Goal: Navigation & Orientation: Go to known website

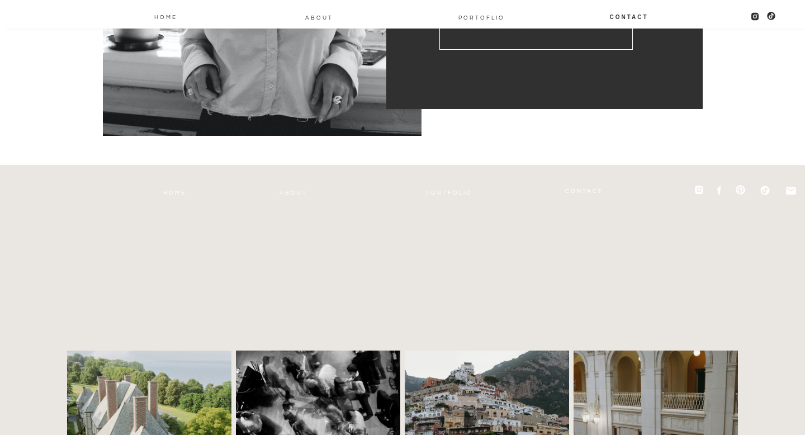
scroll to position [434, 0]
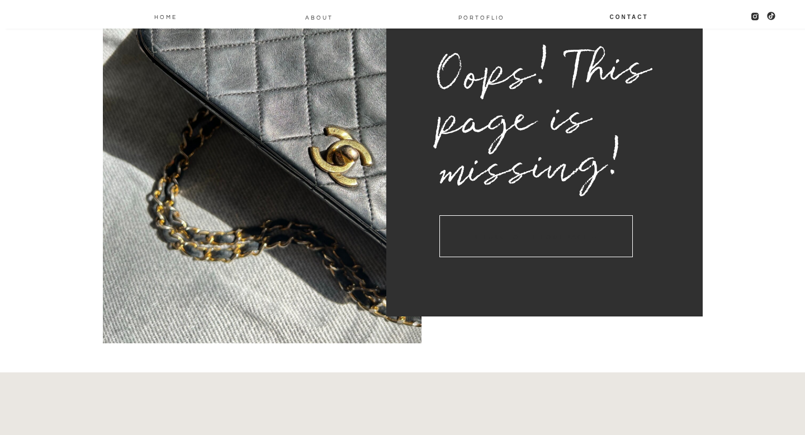
scroll to position [251, 0]
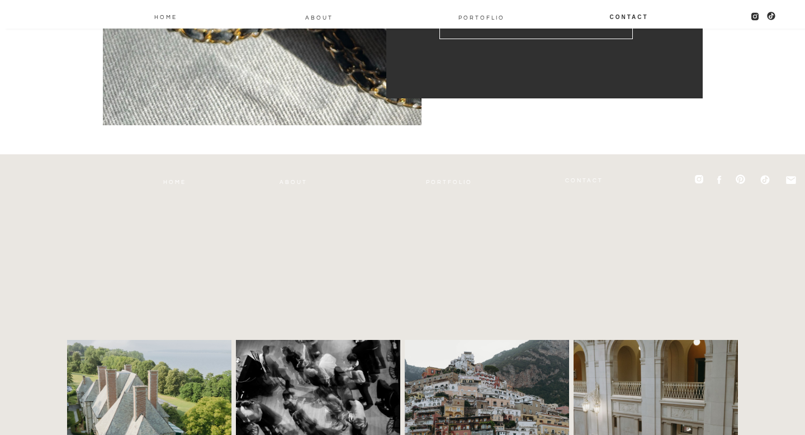
scroll to position [283, 0]
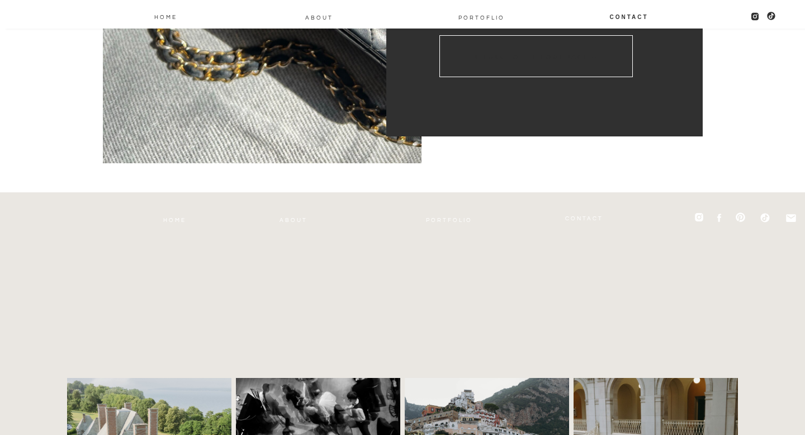
click at [579, 53] on h3 "return to the home page →" at bounding box center [535, 56] width 193 height 42
